Goal: Use online tool/utility: Utilize a website feature to perform a specific function

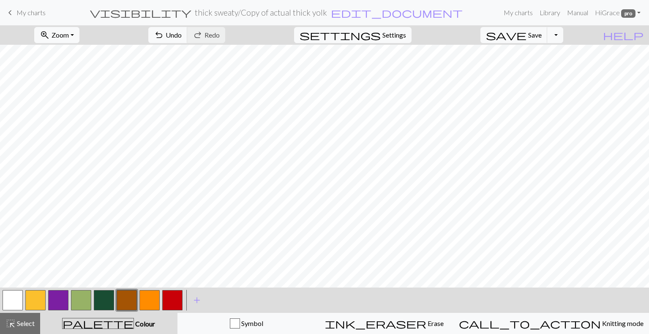
click at [33, 301] on button "button" at bounding box center [35, 300] width 20 height 20
click at [59, 301] on button "button" at bounding box center [58, 300] width 20 height 20
click at [182, 37] on span "Undo" at bounding box center [174, 35] width 16 height 8
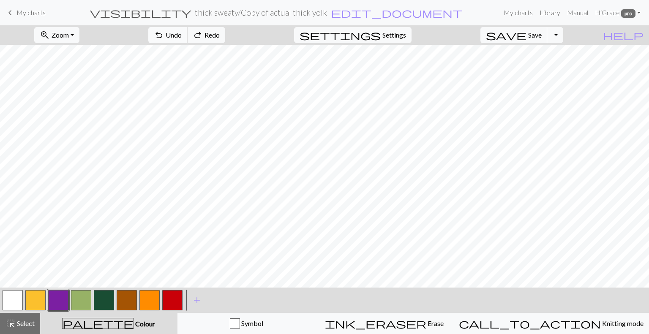
click at [182, 37] on span "Undo" at bounding box center [174, 35] width 16 height 8
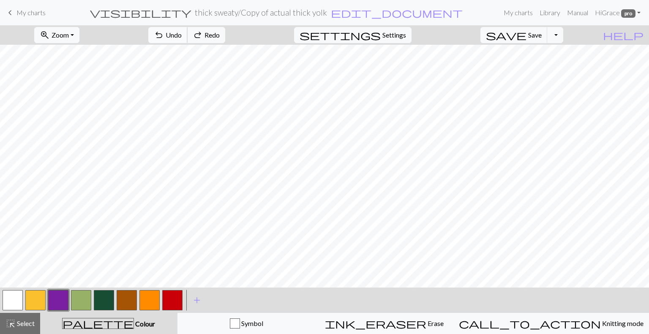
click at [182, 37] on span "Undo" at bounding box center [174, 35] width 16 height 8
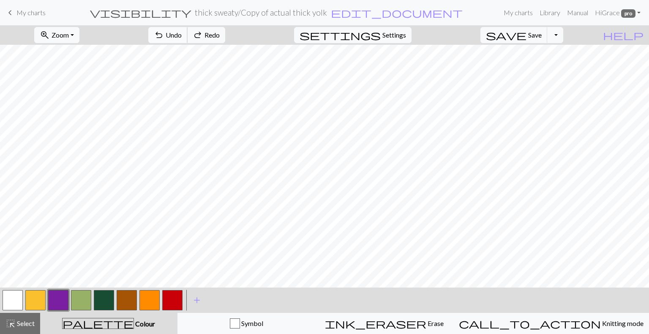
click at [182, 37] on span "Undo" at bounding box center [174, 35] width 16 height 8
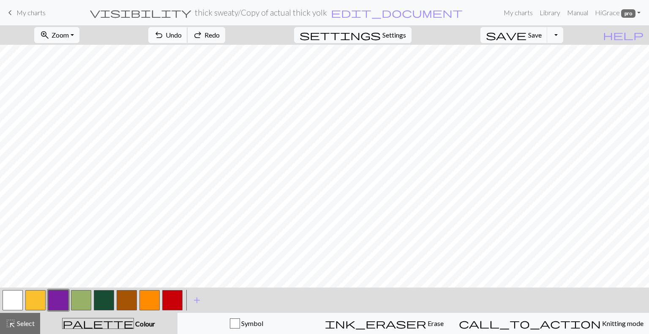
click at [182, 37] on span "Undo" at bounding box center [174, 35] width 16 height 8
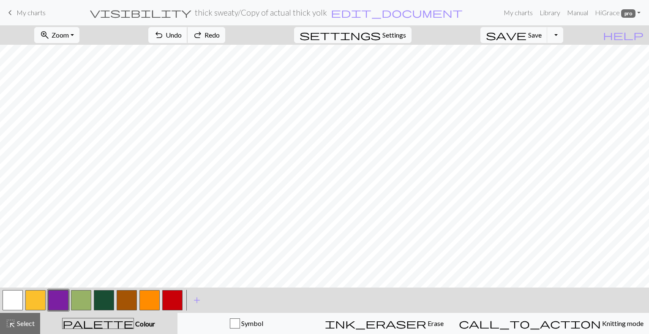
click at [182, 37] on span "Undo" at bounding box center [174, 35] width 16 height 8
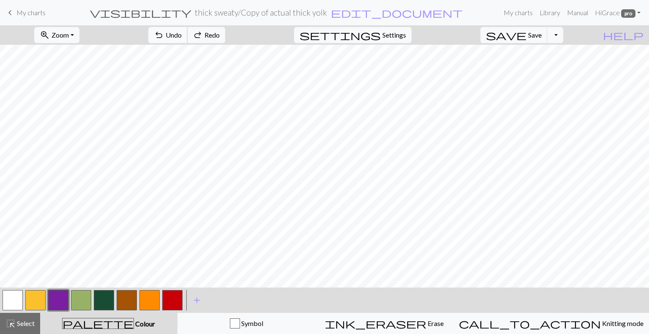
click at [182, 37] on span "Undo" at bounding box center [174, 35] width 16 height 8
click at [41, 294] on button "button" at bounding box center [35, 300] width 20 height 20
click at [60, 297] on button "button" at bounding box center [58, 300] width 20 height 20
click at [39, 305] on button "button" at bounding box center [35, 300] width 20 height 20
click at [124, 304] on button "button" at bounding box center [127, 300] width 20 height 20
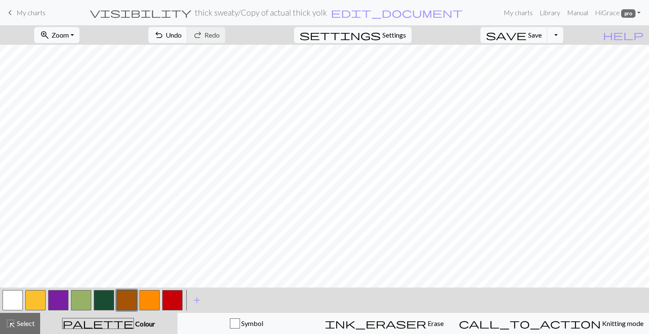
click at [34, 301] on button "button" at bounding box center [35, 300] width 20 height 20
click at [100, 302] on button "button" at bounding box center [104, 300] width 20 height 20
click at [125, 297] on button "button" at bounding box center [127, 300] width 20 height 20
click at [154, 305] on button "button" at bounding box center [149, 300] width 20 height 20
click at [42, 296] on button "button" at bounding box center [35, 300] width 20 height 20
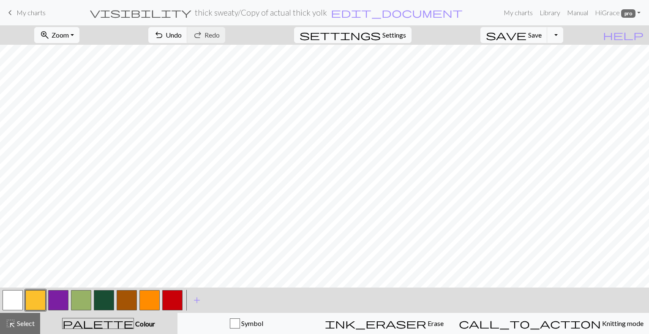
click at [61, 304] on button "button" at bounding box center [58, 300] width 20 height 20
click at [110, 303] on button "button" at bounding box center [104, 300] width 20 height 20
click at [64, 302] on button "button" at bounding box center [58, 300] width 20 height 20
click at [38, 303] on button "button" at bounding box center [35, 300] width 20 height 20
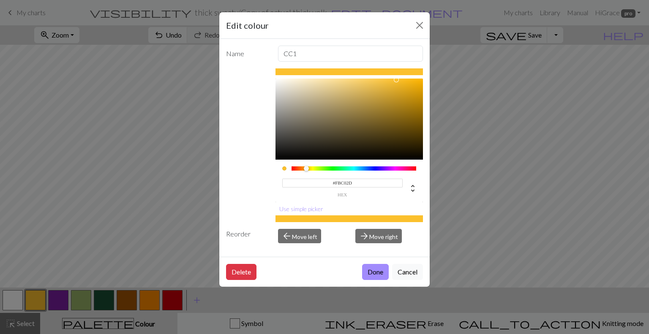
click at [38, 303] on div "Edit colour Name CC1 #FBC02D hex Use simple picker Reorder arrow_back Move left…" at bounding box center [324, 167] width 649 height 334
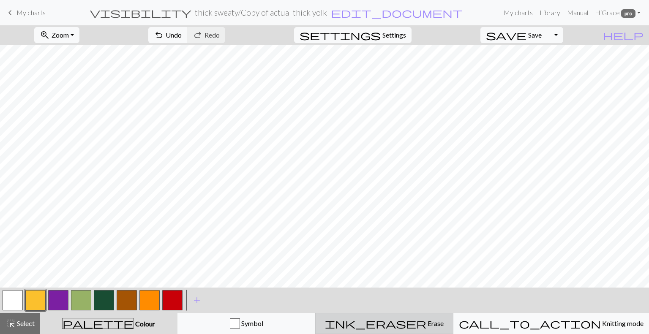
click at [417, 332] on button "ink_eraser Erase Erase" at bounding box center [384, 323] width 138 height 21
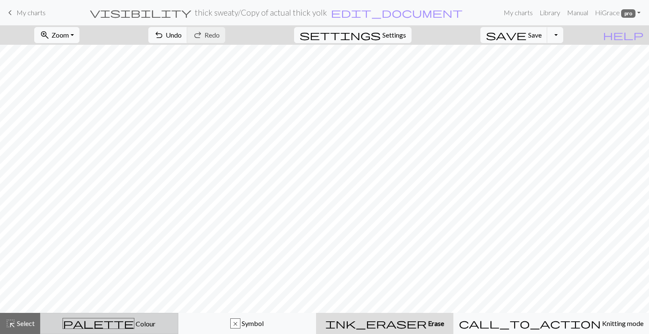
click at [130, 330] on button "palette Colour Colour" at bounding box center [109, 323] width 138 height 21
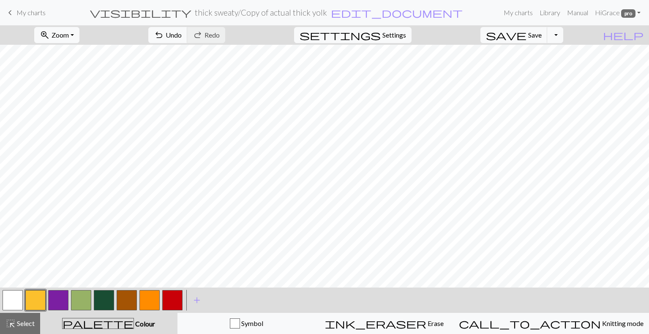
click at [63, 299] on button "button" at bounding box center [58, 300] width 20 height 20
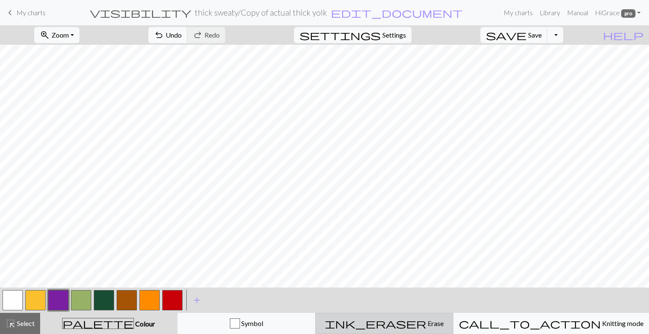
click at [385, 321] on div "ink_eraser Erase Erase" at bounding box center [383, 323] width 127 height 10
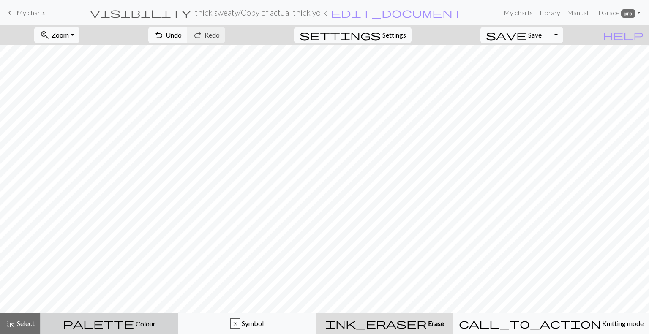
click at [134, 323] on span "Colour" at bounding box center [144, 324] width 21 height 8
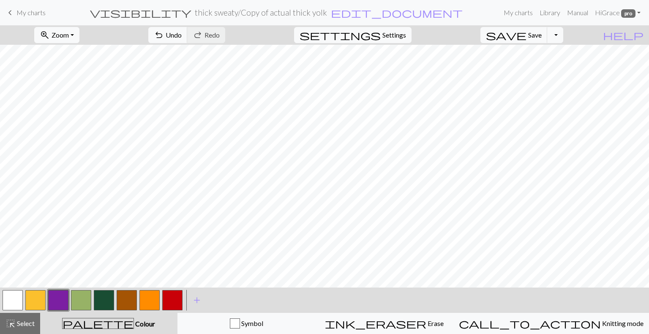
click at [181, 301] on button "button" at bounding box center [172, 300] width 20 height 20
click at [105, 299] on button "button" at bounding box center [104, 300] width 20 height 20
click at [122, 297] on button "button" at bounding box center [127, 300] width 20 height 20
click at [103, 302] on button "button" at bounding box center [104, 300] width 20 height 20
click at [122, 307] on button "button" at bounding box center [127, 300] width 20 height 20
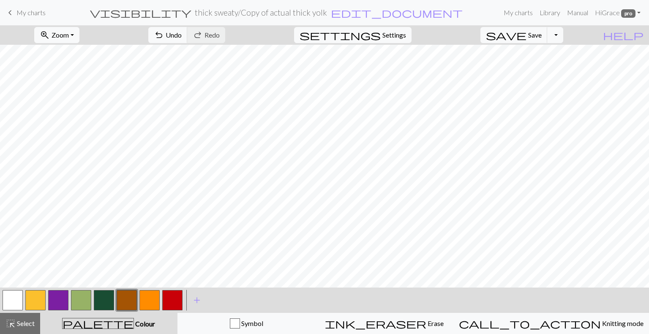
click at [148, 299] on button "button" at bounding box center [149, 300] width 20 height 20
click at [84, 322] on div "palette Colour Colour" at bounding box center [108, 323] width 127 height 11
click at [104, 303] on button "button" at bounding box center [104, 300] width 20 height 20
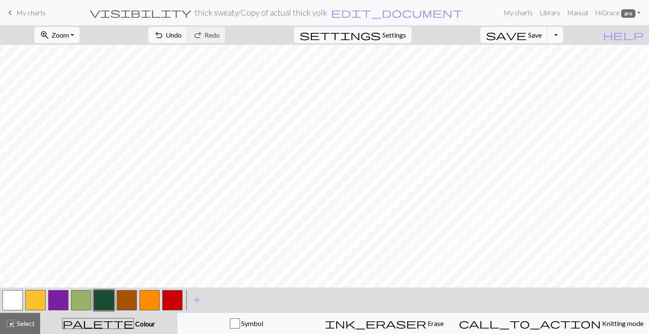
click at [130, 305] on button "button" at bounding box center [127, 300] width 20 height 20
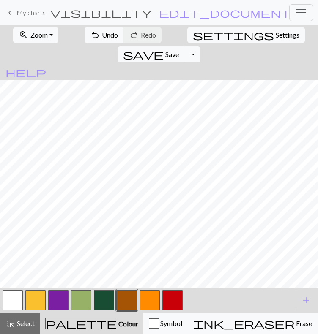
click at [249, 312] on div at bounding box center [146, 300] width 291 height 23
click at [103, 310] on button "button" at bounding box center [104, 300] width 20 height 20
click at [141, 39] on span "Redo" at bounding box center [148, 35] width 15 height 8
click at [102, 39] on span "Undo" at bounding box center [110, 35] width 16 height 8
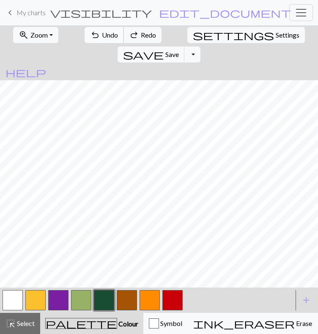
click at [102, 39] on span "Undo" at bounding box center [110, 35] width 16 height 8
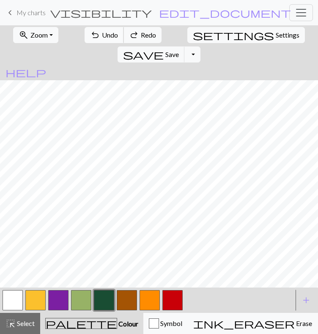
click at [102, 39] on span "Undo" at bounding box center [110, 35] width 16 height 8
